Goal: Register for event/course

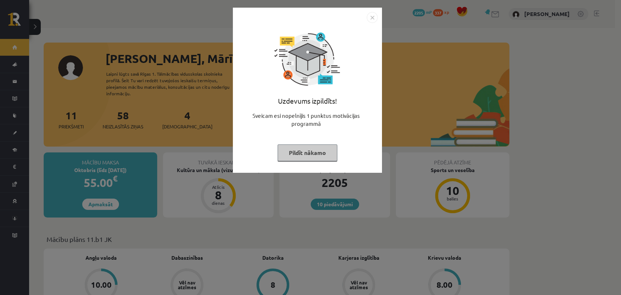
click at [303, 158] on button "Pildīt nākamo" at bounding box center [307, 152] width 60 height 17
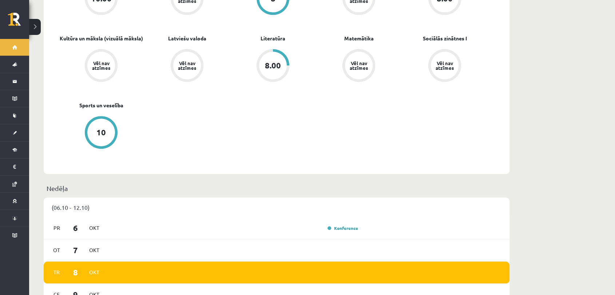
scroll to position [291, 0]
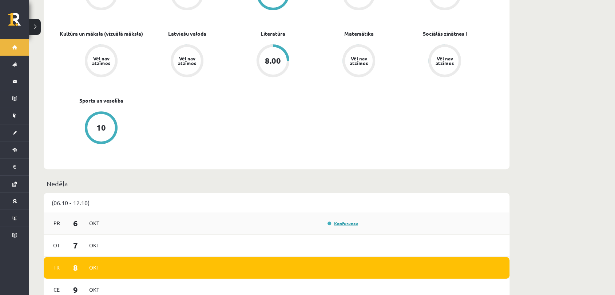
click at [337, 220] on link "Konference" at bounding box center [342, 223] width 31 height 6
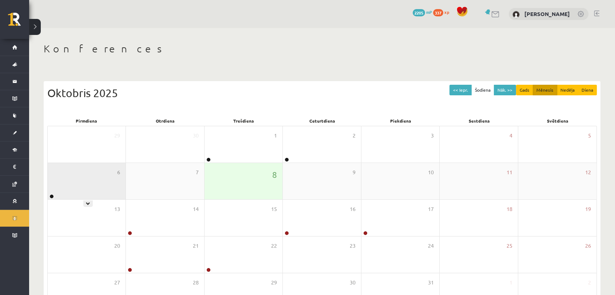
click at [93, 185] on div "6" at bounding box center [87, 181] width 78 height 36
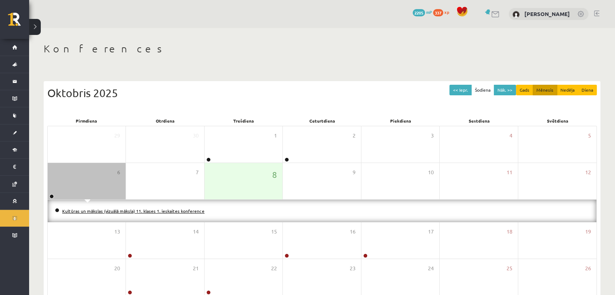
click at [90, 209] on link "Kultūras un mākslas (vizuālā māksla) 11. klases 1. ieskaites konference" at bounding box center [133, 211] width 142 height 6
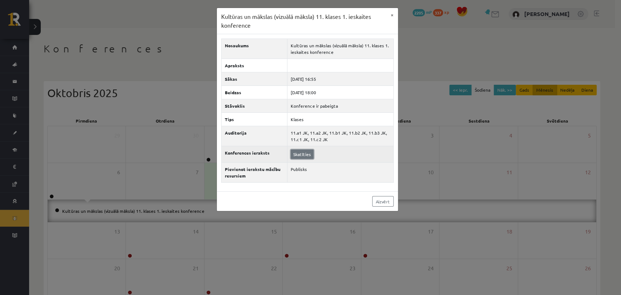
click at [303, 154] on link "Skatīties" at bounding box center [302, 153] width 23 height 9
